Goal: Task Accomplishment & Management: Manage account settings

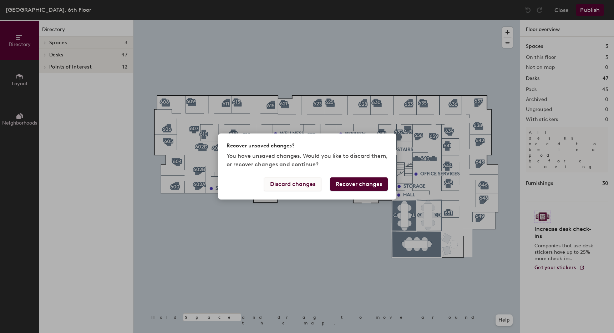
click at [294, 183] on button "Discard changes" at bounding box center [292, 184] width 57 height 14
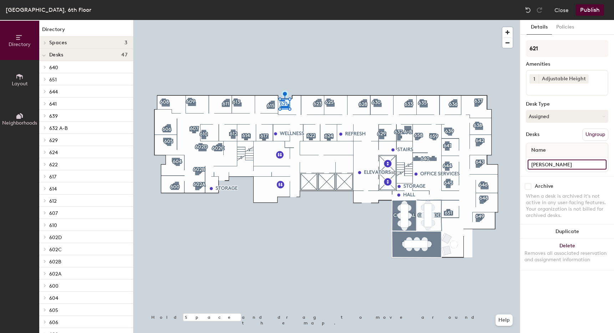
click at [576, 164] on input "[PERSON_NAME]" at bounding box center [567, 165] width 79 height 10
type input "m"
click at [576, 164] on input at bounding box center [567, 165] width 79 height 10
type input "a"
type input "m"
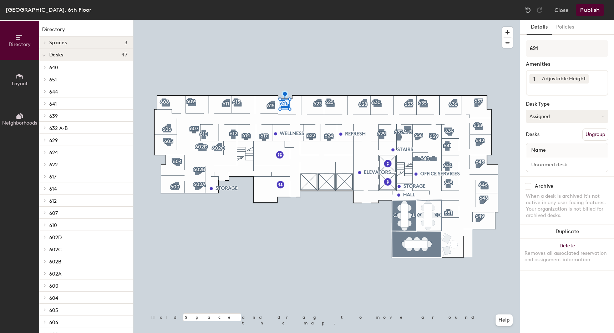
click at [575, 116] on button "Assigned" at bounding box center [567, 116] width 82 height 13
click at [550, 140] on div "Assigned" at bounding box center [561, 138] width 71 height 11
click at [564, 163] on input at bounding box center [567, 165] width 79 height 10
type input "[PERSON_NAME]"
click at [574, 193] on div "When a desk is archived it's not active in any user-facing features. Your organ…" at bounding box center [567, 206] width 82 height 26
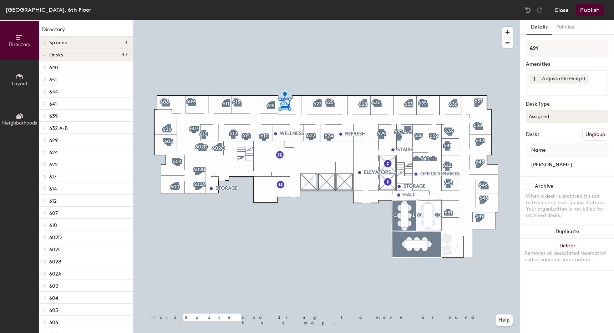
click at [562, 10] on button "Close" at bounding box center [562, 9] width 14 height 11
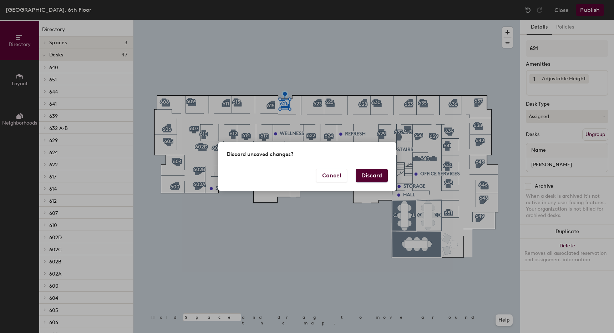
click at [367, 171] on button "Discard" at bounding box center [372, 176] width 32 height 14
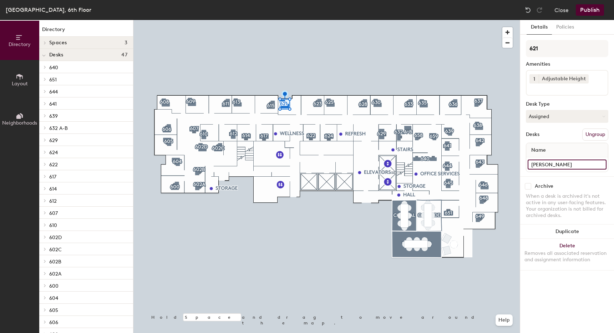
click at [588, 162] on input "[PERSON_NAME]" at bounding box center [567, 165] width 79 height 10
click at [604, 162] on input "[PERSON_NAME]" at bounding box center [567, 165] width 79 height 10
click at [603, 165] on input "[PERSON_NAME]" at bounding box center [567, 165] width 79 height 10
type input "a"
click at [562, 8] on button "Close" at bounding box center [562, 9] width 14 height 11
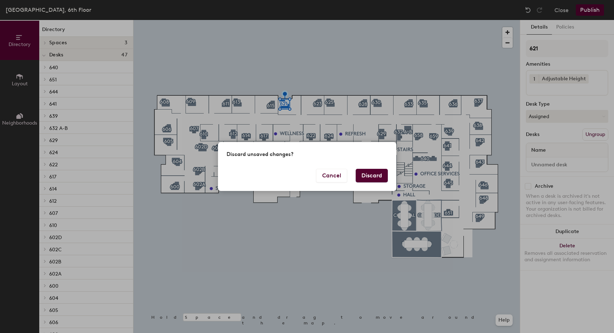
click at [361, 174] on button "Discard" at bounding box center [372, 176] width 32 height 14
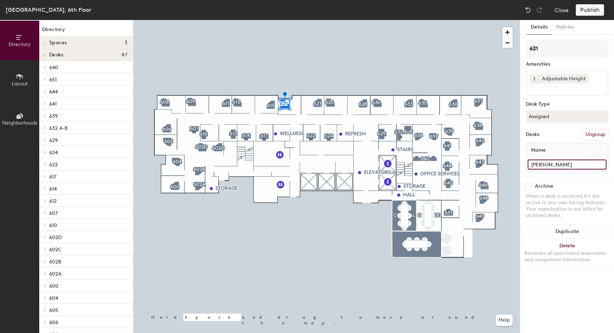
drag, startPoint x: 575, startPoint y: 164, endPoint x: 522, endPoint y: 165, distance: 52.8
click at [522, 165] on div "Details Policies 621 Amenities 1 Adjustable Height Desk Type Assigned Desks Ung…" at bounding box center [567, 176] width 94 height 313
type input "Ally McLain"
click at [588, 279] on div "Details Policies 621 Amenities 1 Adjustable Height Desk Type Assigned Desks Ung…" at bounding box center [567, 176] width 94 height 313
click at [561, 164] on input "Ally McLain" at bounding box center [567, 165] width 79 height 10
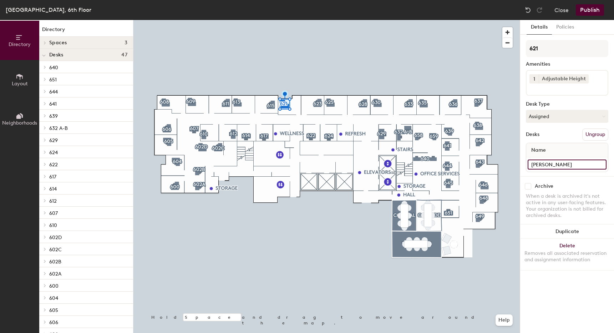
click at [561, 164] on input "Ally McLain" at bounding box center [567, 165] width 79 height 10
type input "621"
click at [583, 10] on button "Publish" at bounding box center [590, 9] width 28 height 11
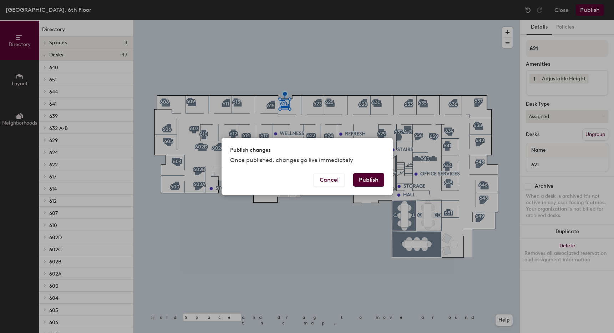
click at [371, 180] on button "Publish" at bounding box center [368, 180] width 31 height 14
